Goal: Information Seeking & Learning: Learn about a topic

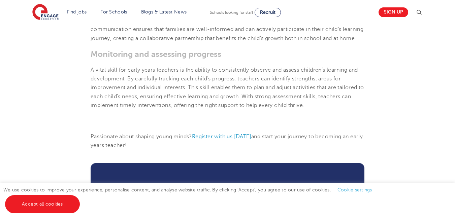
scroll to position [572, 0]
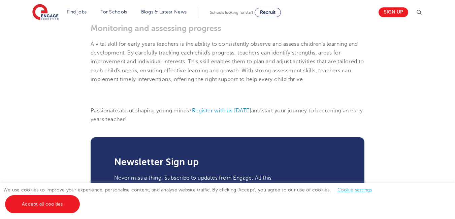
scroll to position [572, 0]
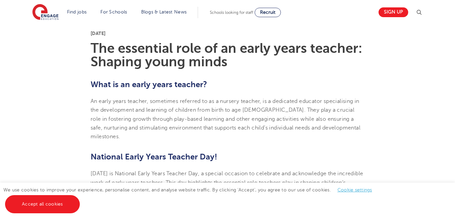
scroll to position [135, 0]
